Goal: Navigation & Orientation: Find specific page/section

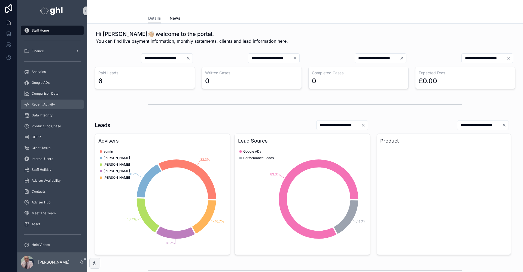
click at [41, 104] on span "Recent Activity" at bounding box center [43, 104] width 23 height 4
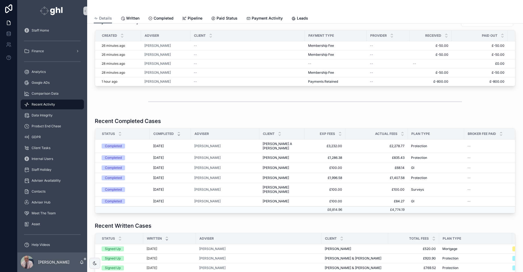
scroll to position [9, 0]
